Goal: Information Seeking & Learning: Check status

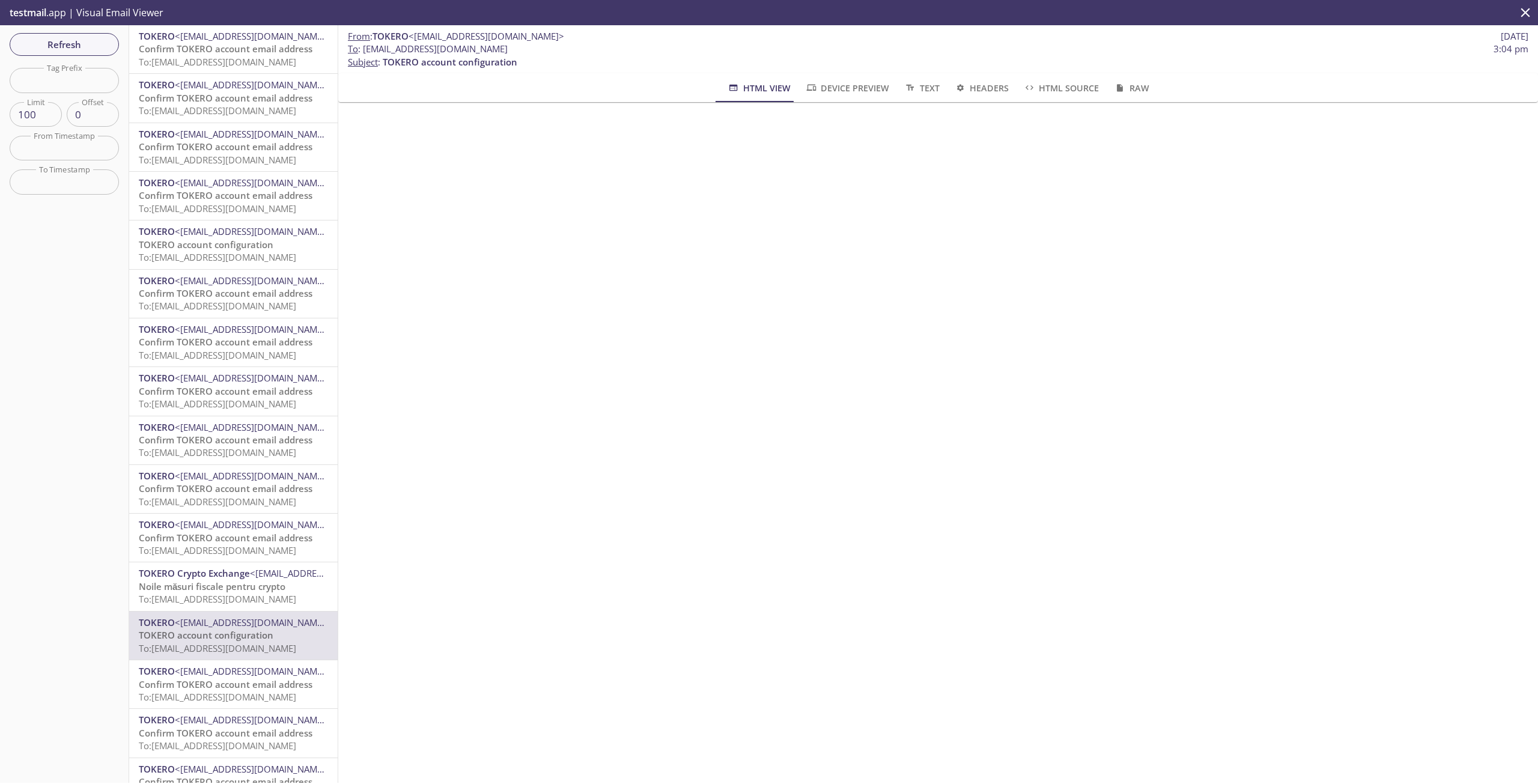
click at [200, 66] on span "To: [EMAIL_ADDRESS][DOMAIN_NAME]" at bounding box center [218, 62] width 157 height 12
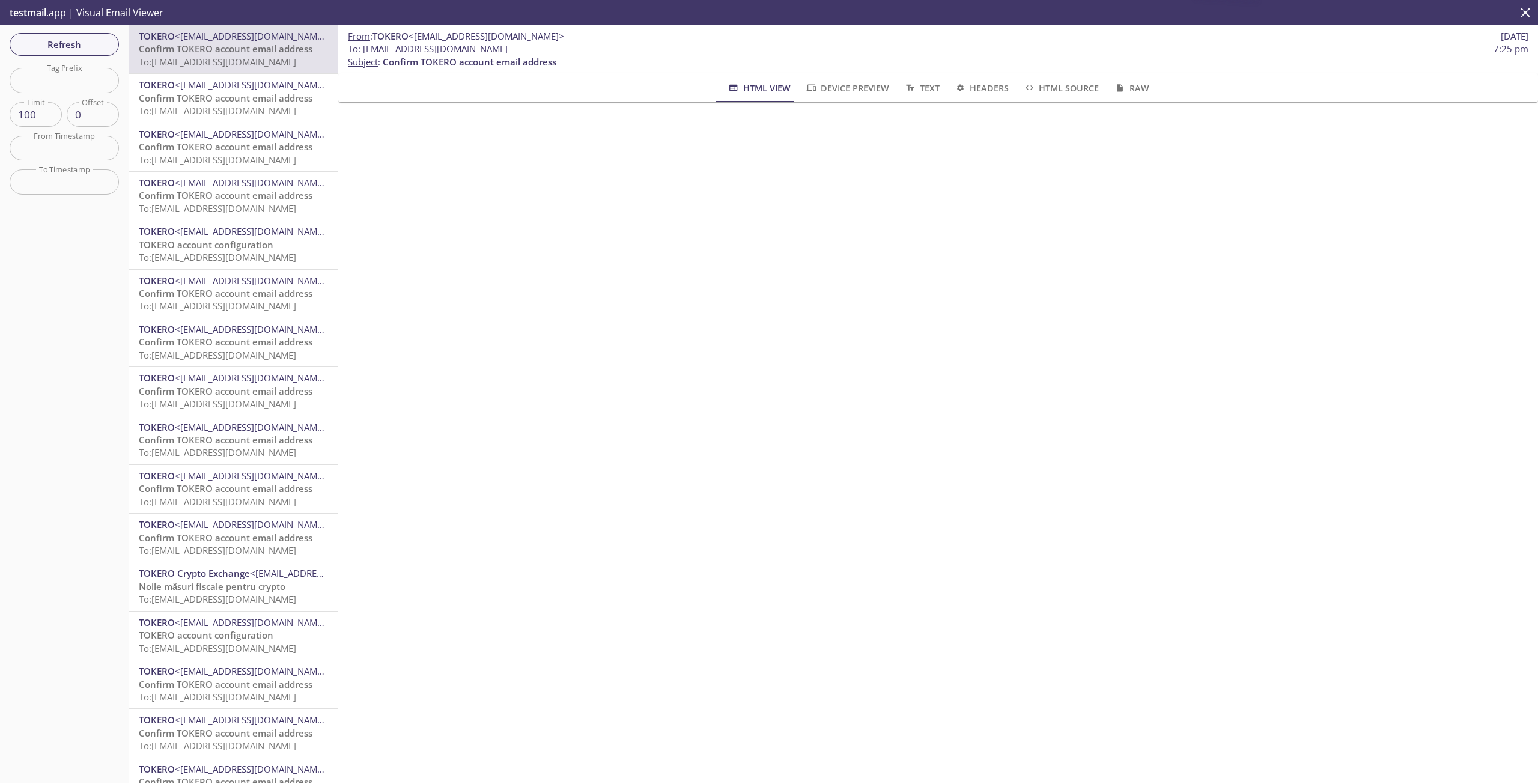
click at [234, 55] on span "Confirm TOKERO account email address" at bounding box center [226, 49] width 174 height 12
click at [230, 94] on span "Confirm TOKERO account email address" at bounding box center [226, 97] width 174 height 12
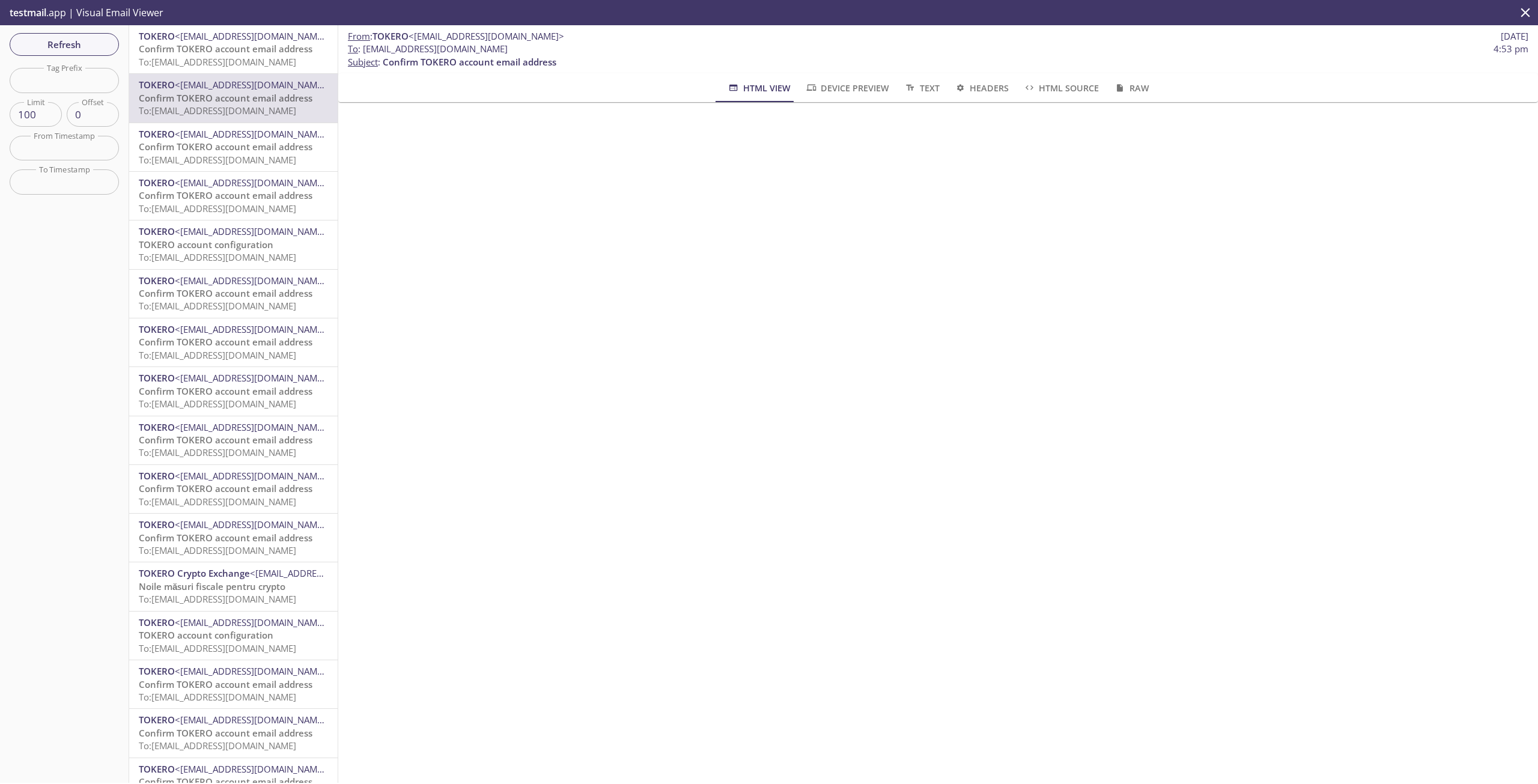
click at [207, 60] on span "To: 12aat.908022ed74f2422a@inbox.testmail.app" at bounding box center [218, 62] width 157 height 12
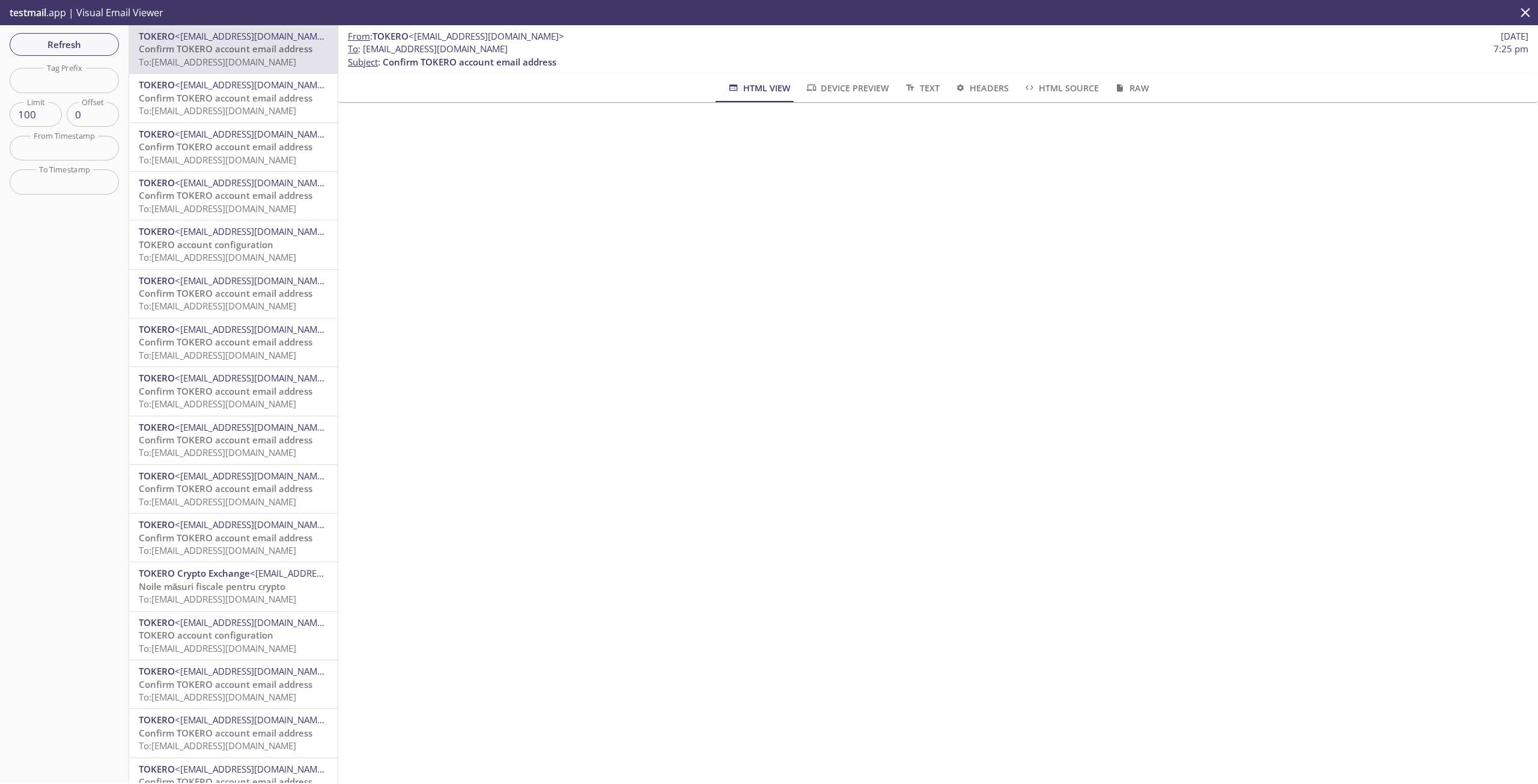
click at [228, 53] on span "Confirm TOKERO account email address" at bounding box center [226, 49] width 174 height 12
click at [260, 60] on span "To: 12aat.908022ed74f2422a@inbox.testmail.app" at bounding box center [218, 62] width 157 height 12
click at [269, 50] on span "Confirm TOKERO account email address" at bounding box center [226, 49] width 174 height 12
click at [226, 96] on span "Confirm TOKERO account email address" at bounding box center [226, 97] width 174 height 12
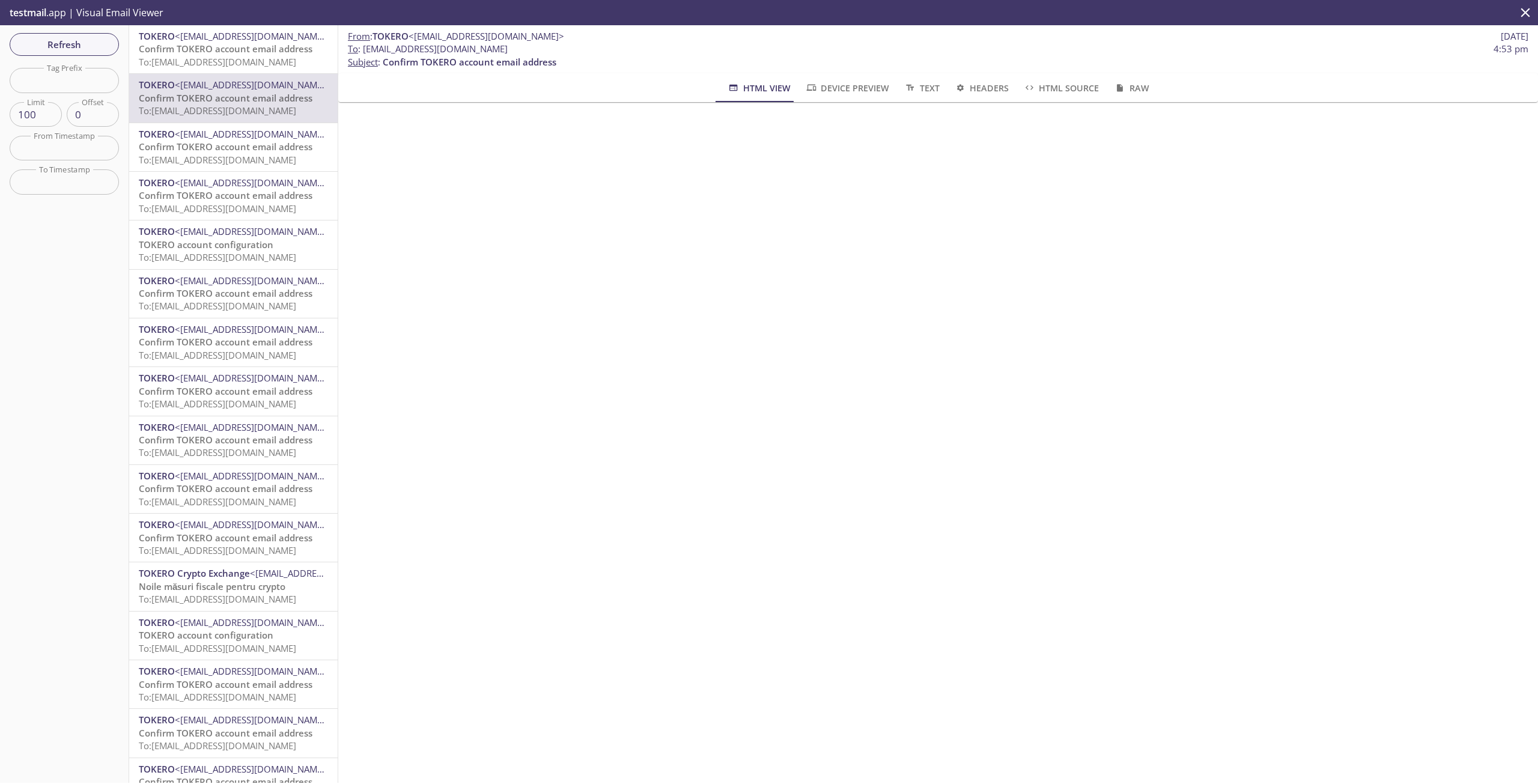
click at [242, 58] on span "To: 12aat.908022ed74f2422a@inbox.testmail.app" at bounding box center [218, 62] width 157 height 12
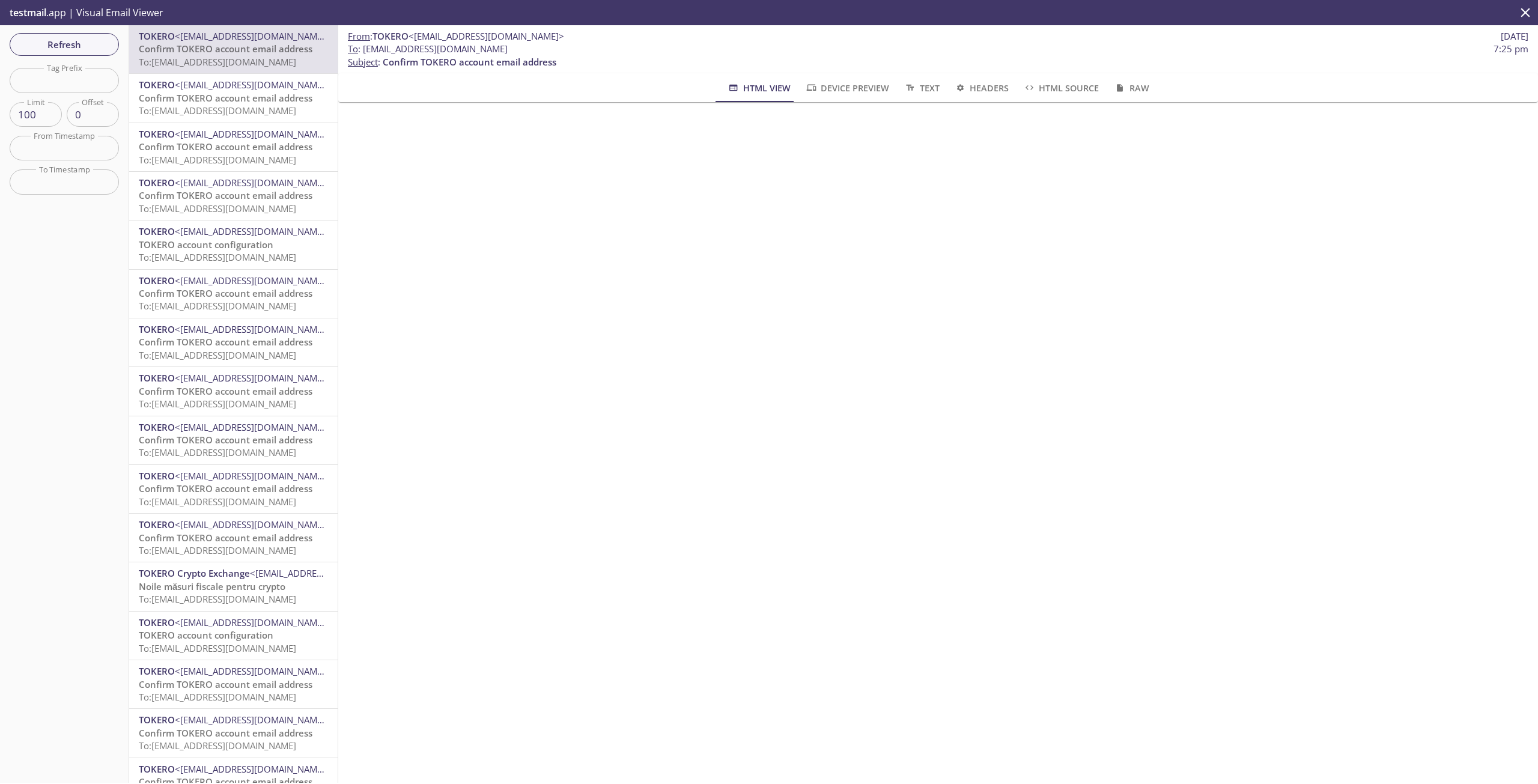
click at [186, 57] on span "To: 12aat.908022ed74f2422a@inbox.testmail.app" at bounding box center [218, 62] width 157 height 12
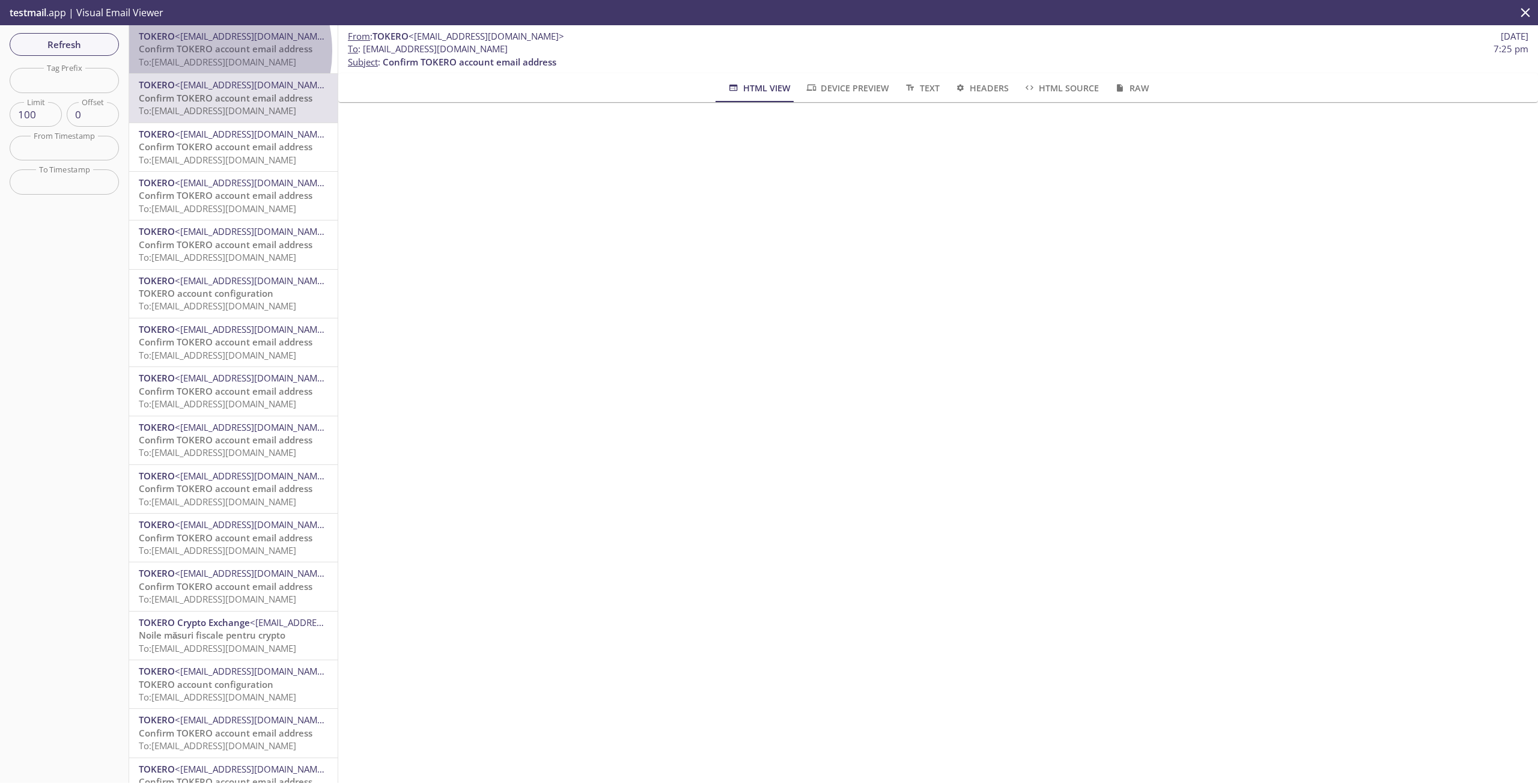
click at [205, 51] on span "Confirm TOKERO account email address" at bounding box center [226, 49] width 174 height 12
